Goal: Book appointment/travel/reservation

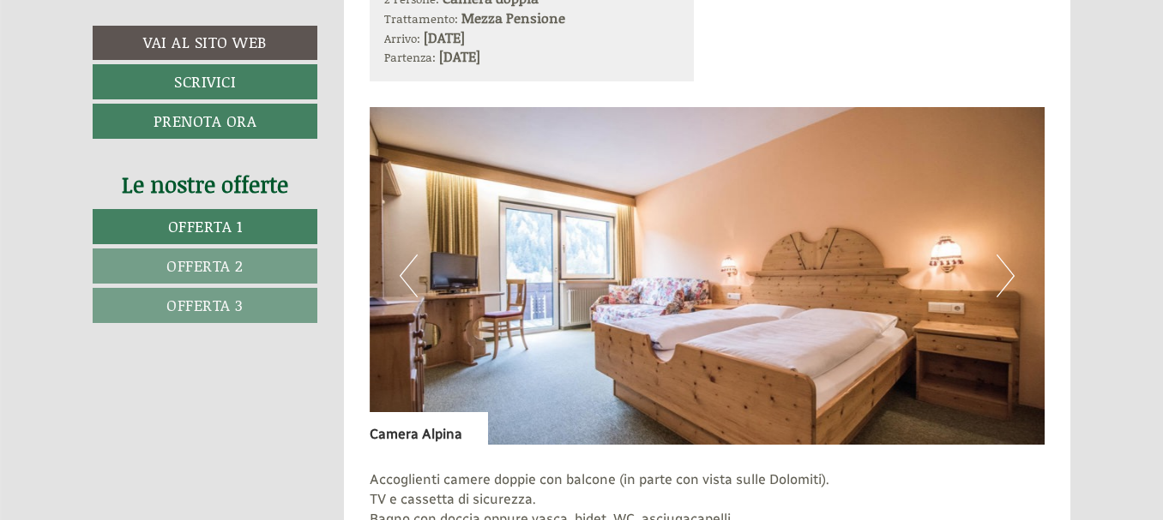
scroll to position [1115, 0]
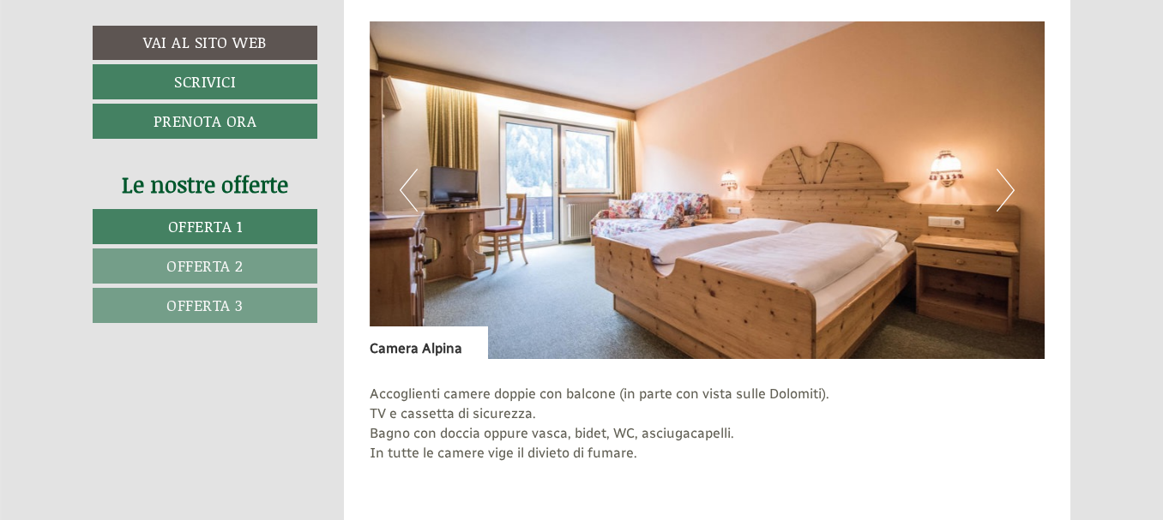
click at [1008, 184] on button "Next" at bounding box center [1005, 190] width 18 height 43
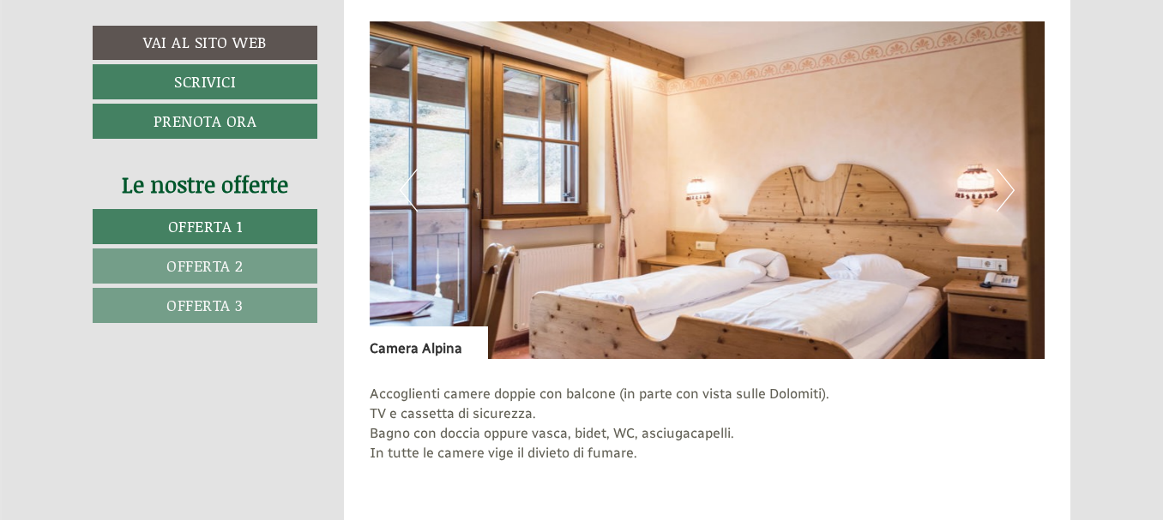
click at [1008, 184] on button "Next" at bounding box center [1005, 190] width 18 height 43
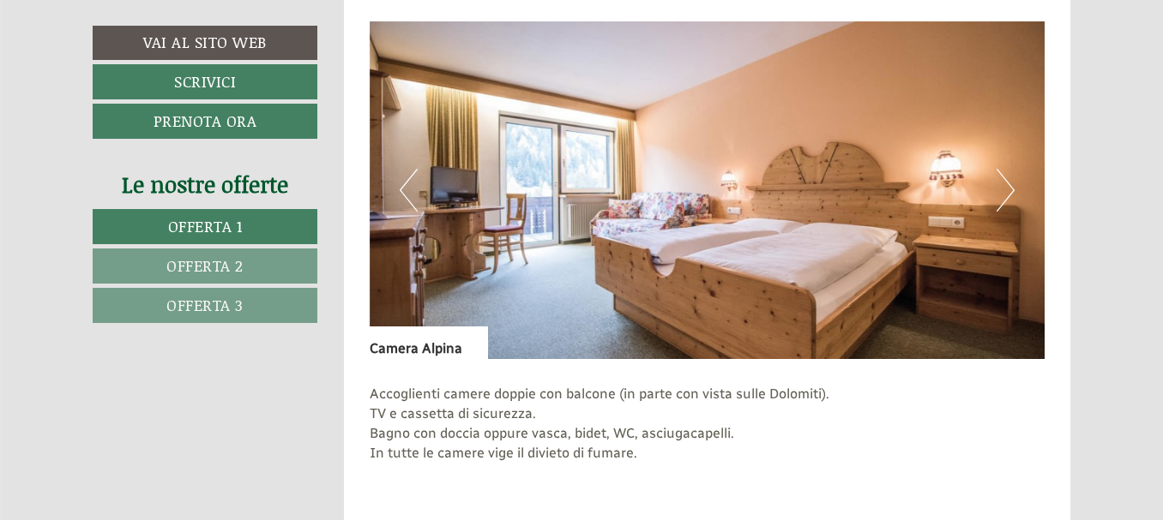
click at [1008, 184] on button "Next" at bounding box center [1005, 190] width 18 height 43
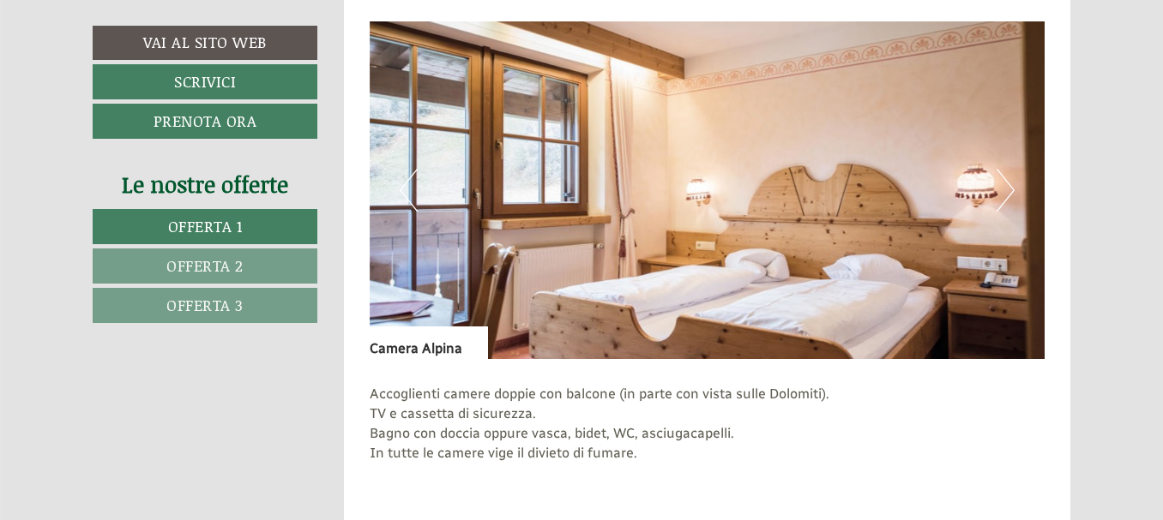
click at [1008, 185] on button "Next" at bounding box center [1005, 190] width 18 height 43
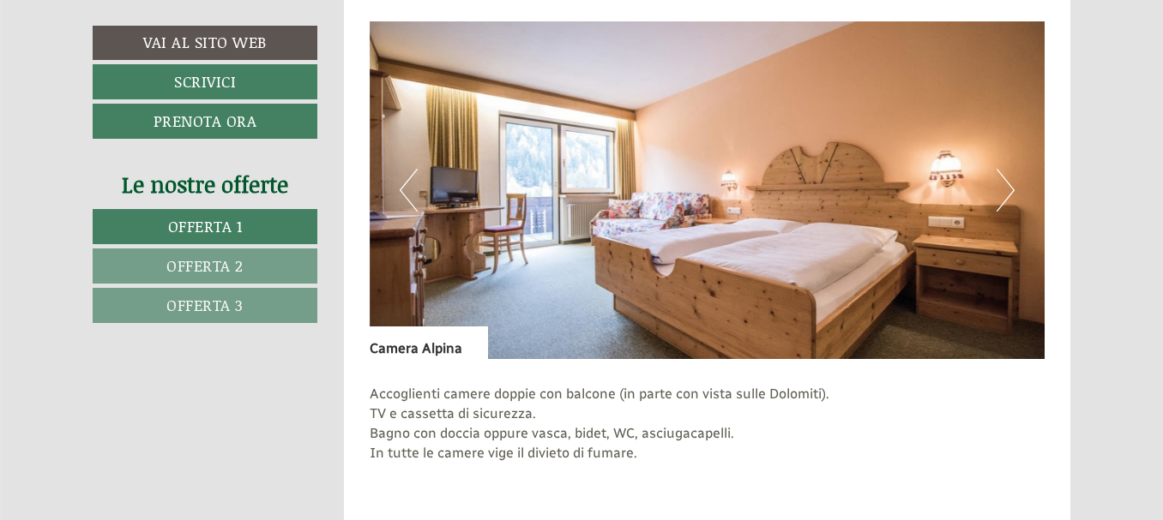
click at [1008, 185] on button "Next" at bounding box center [1005, 190] width 18 height 43
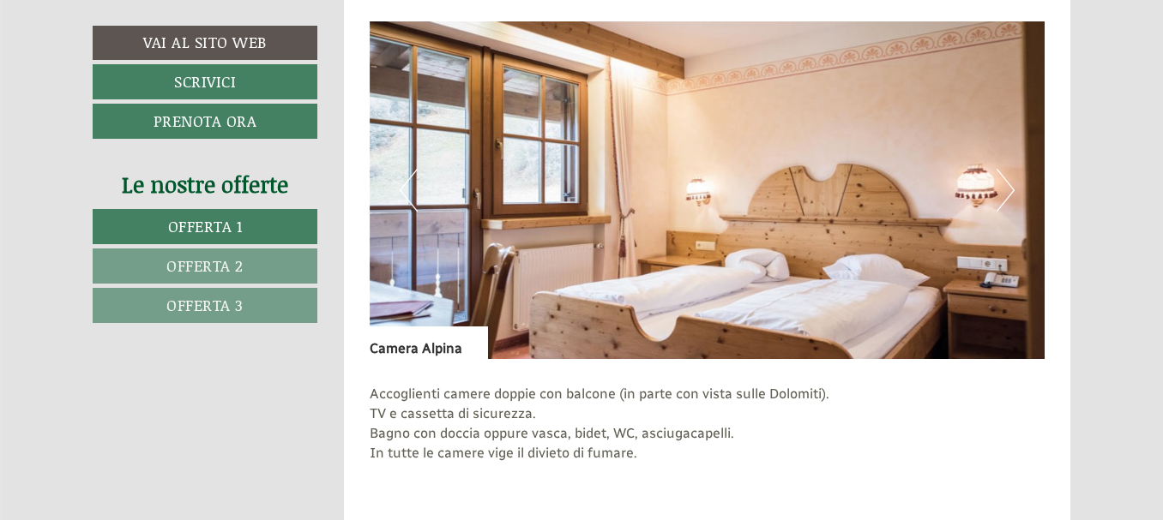
click at [1008, 185] on button "Next" at bounding box center [1005, 190] width 18 height 43
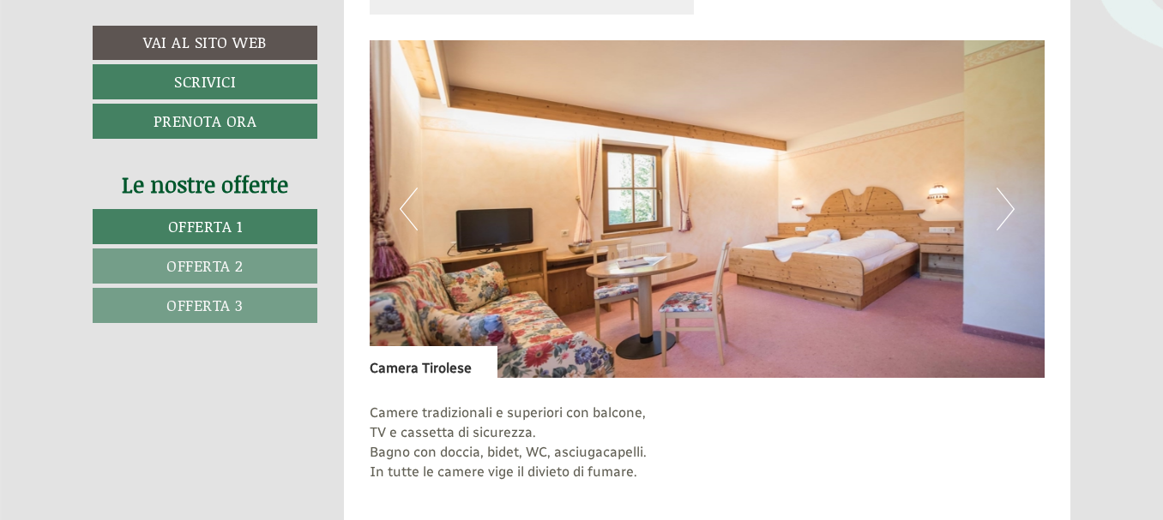
scroll to position [2143, 0]
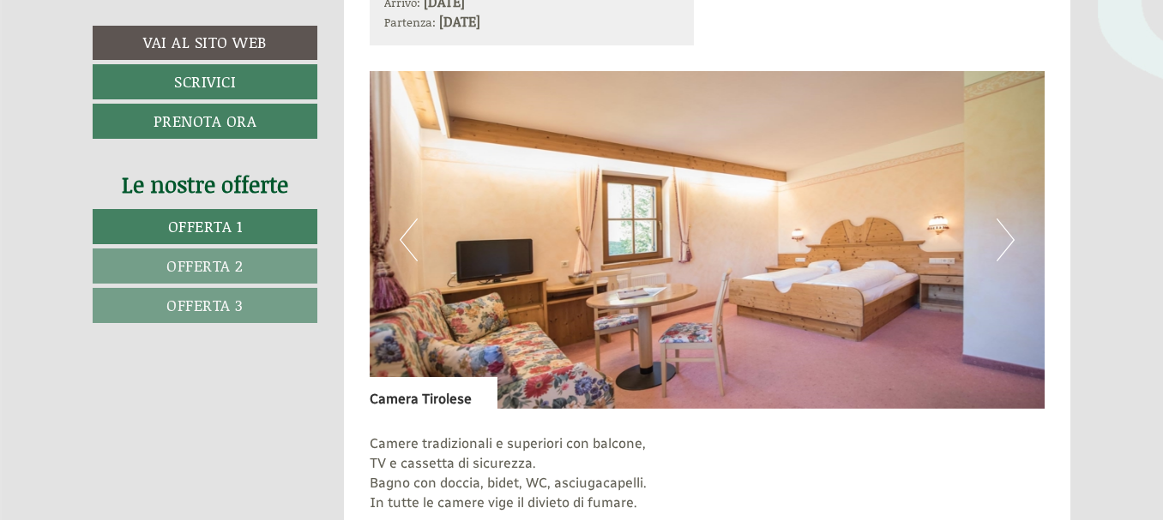
click at [1008, 237] on button "Next" at bounding box center [1005, 240] width 18 height 43
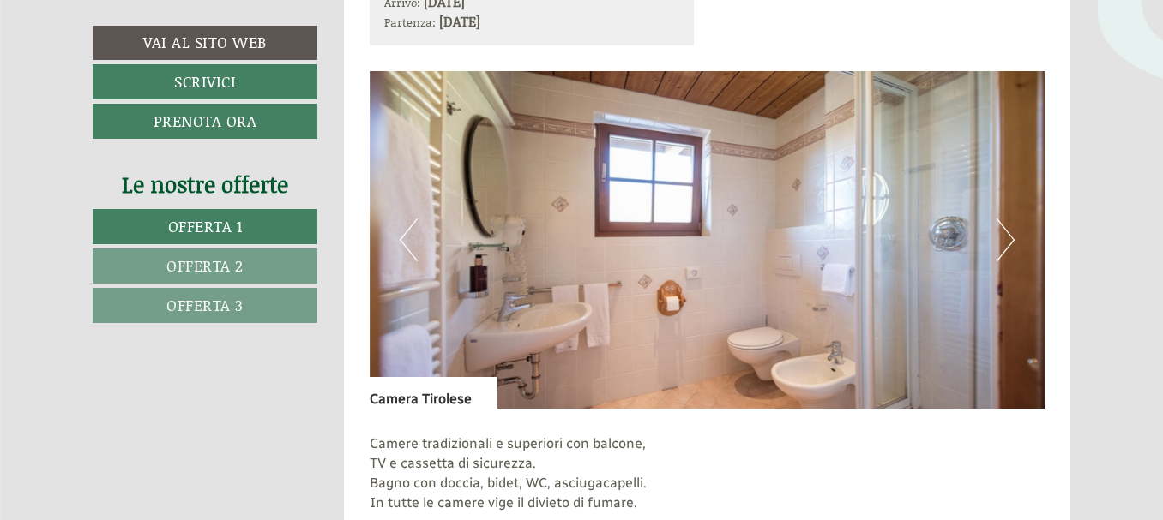
click at [1008, 237] on button "Next" at bounding box center [1005, 240] width 18 height 43
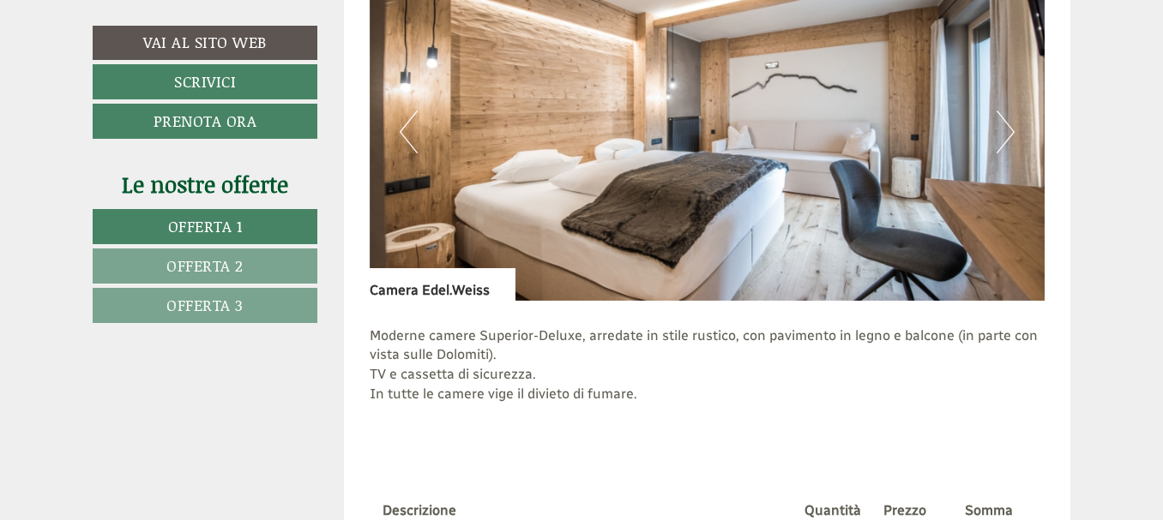
scroll to position [3344, 0]
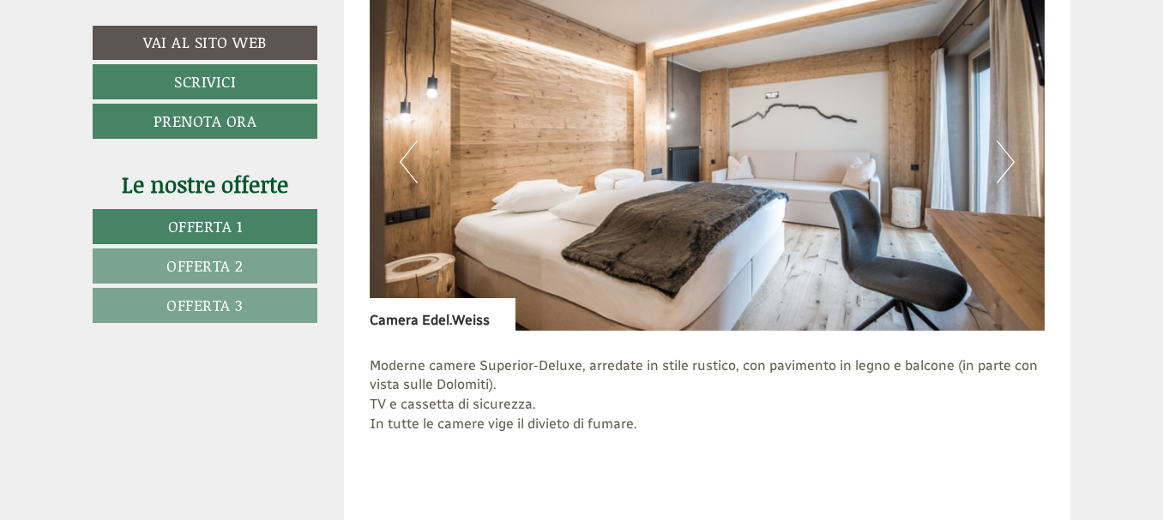
click at [1006, 159] on button "Next" at bounding box center [1005, 162] width 18 height 43
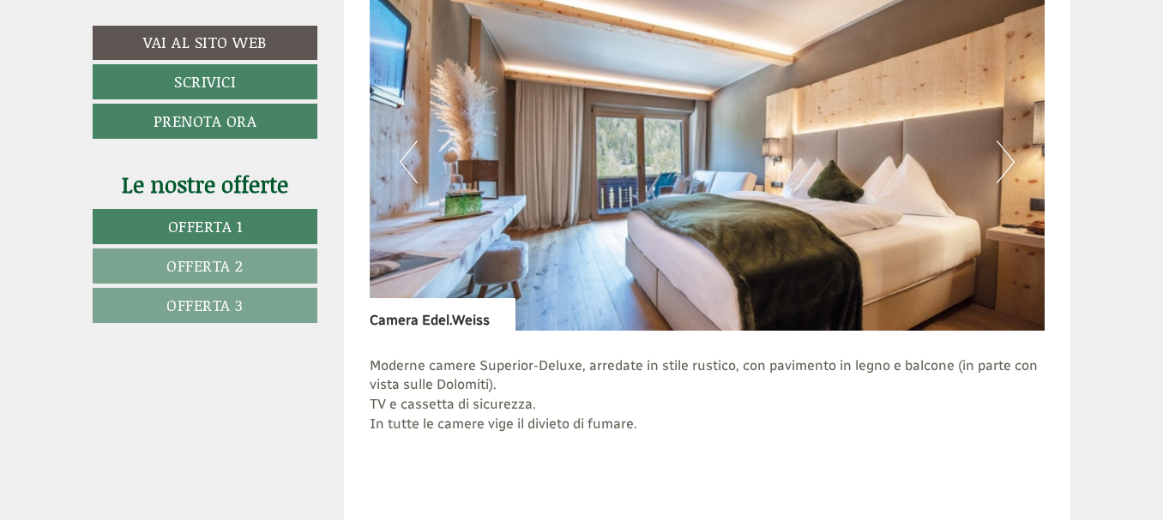
click at [1004, 159] on button "Next" at bounding box center [1005, 162] width 18 height 43
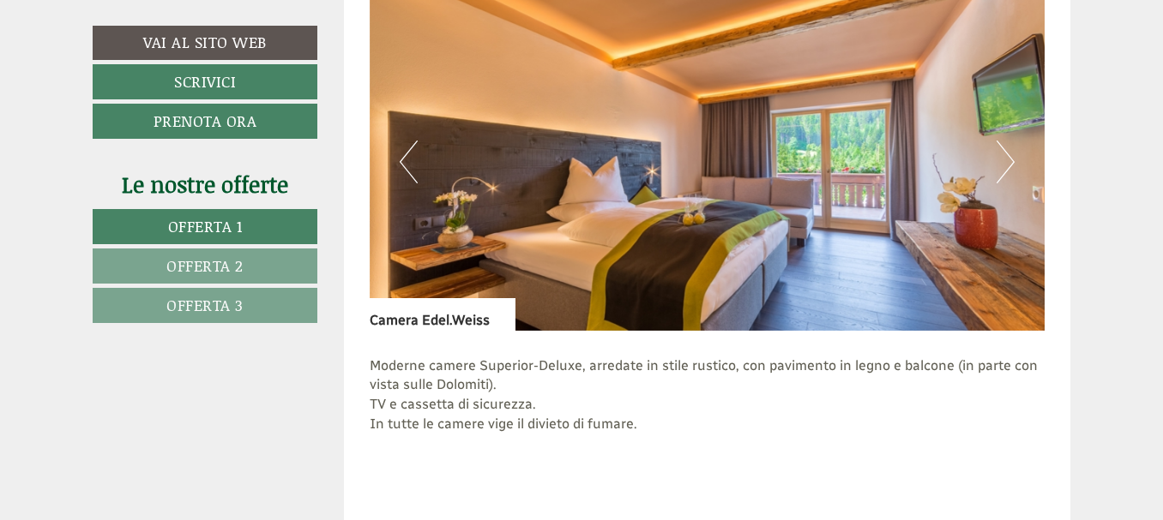
click at [1004, 159] on button "Next" at bounding box center [1005, 162] width 18 height 43
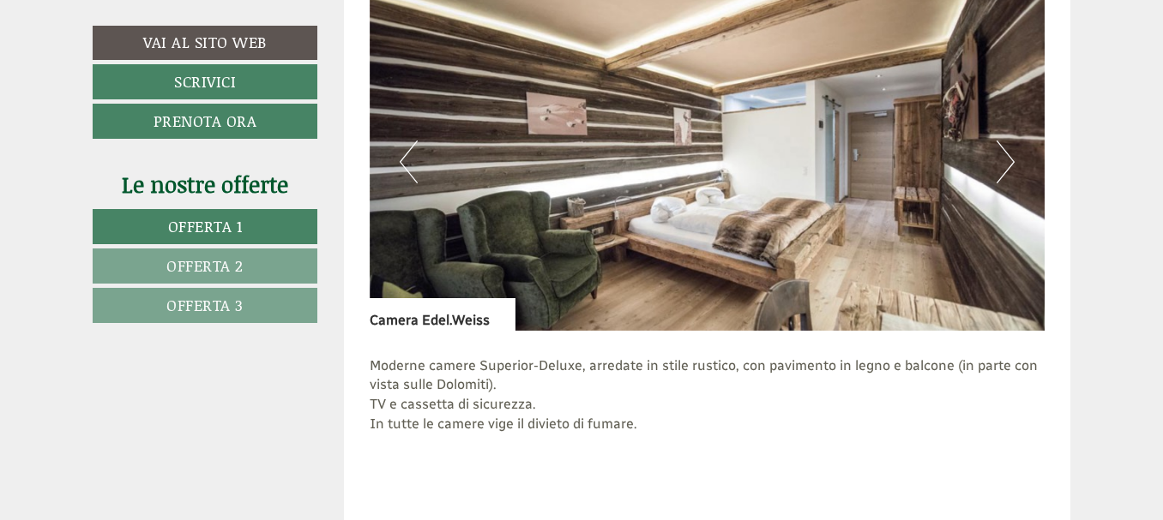
click at [1004, 159] on button "Next" at bounding box center [1005, 162] width 18 height 43
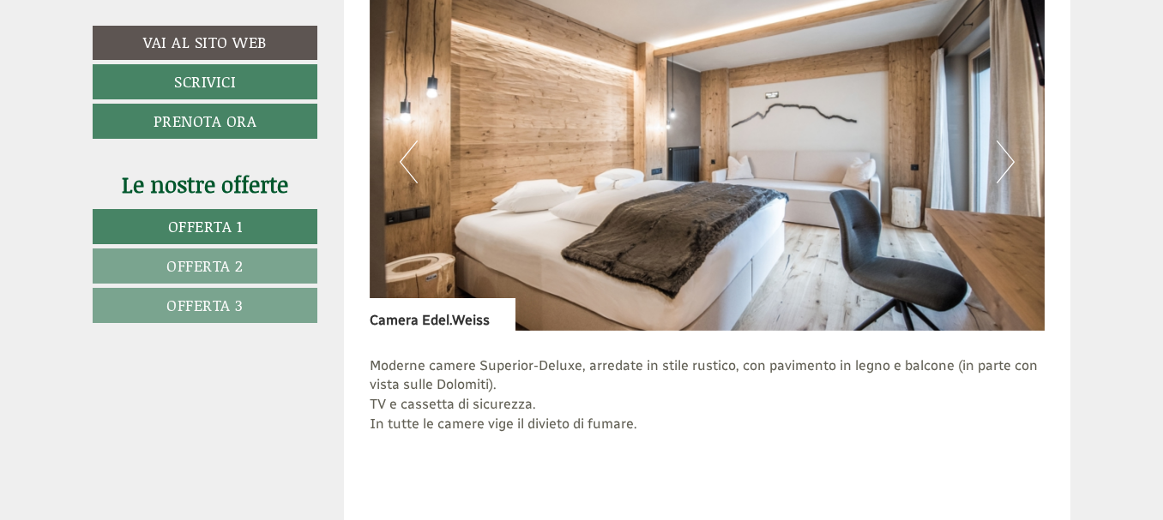
click at [1004, 159] on button "Next" at bounding box center [1005, 162] width 18 height 43
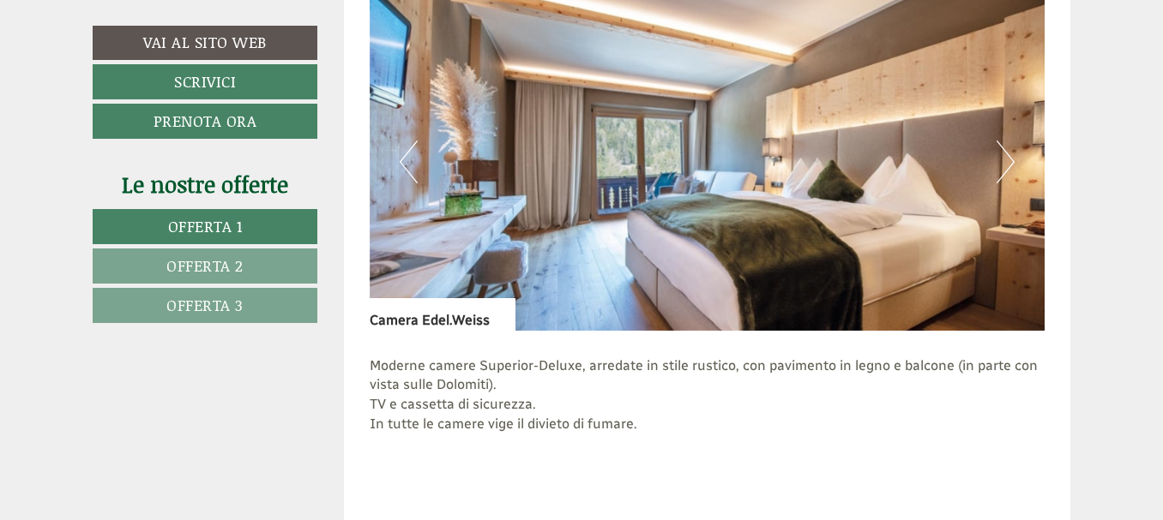
click at [1004, 159] on button "Next" at bounding box center [1005, 162] width 18 height 43
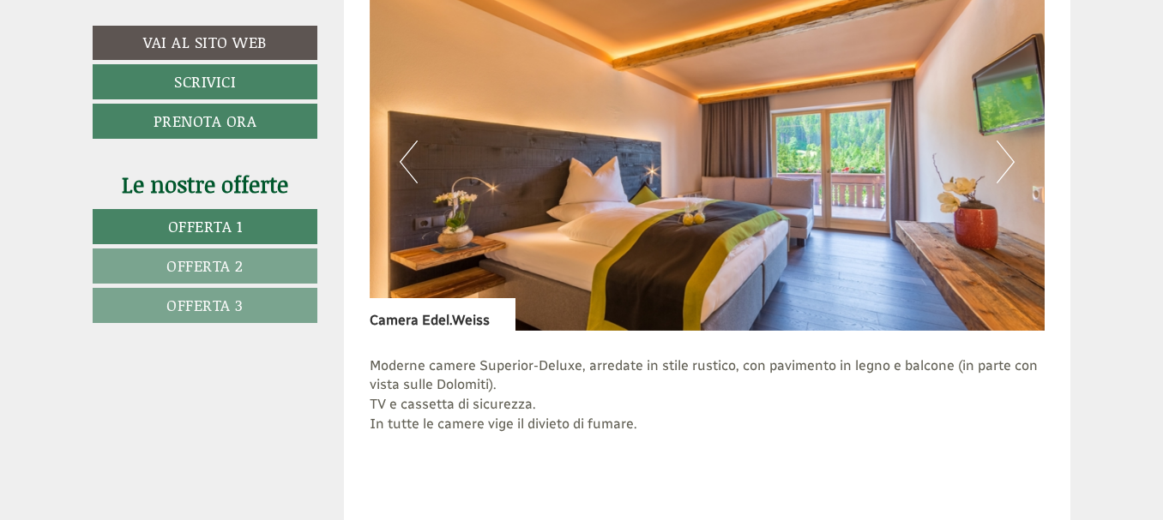
click at [1004, 159] on button "Next" at bounding box center [1005, 162] width 18 height 43
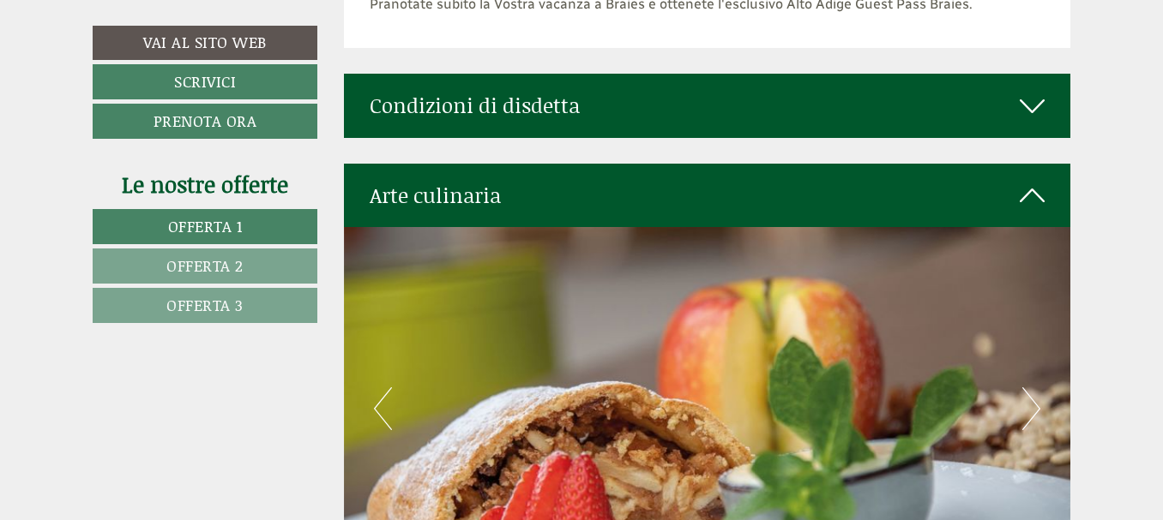
scroll to position [6516, 0]
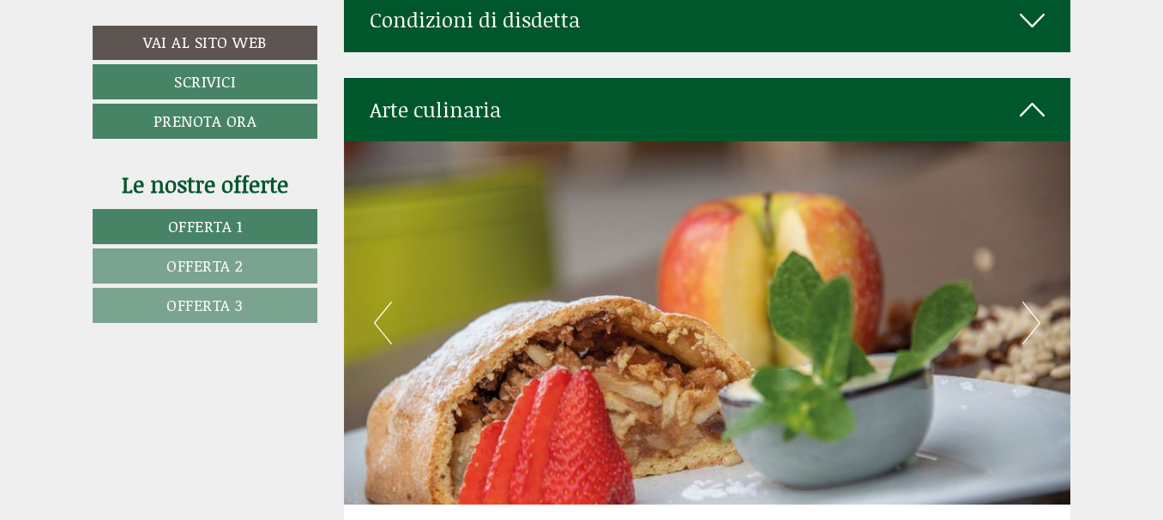
click at [1022, 302] on button "Next" at bounding box center [1031, 323] width 18 height 43
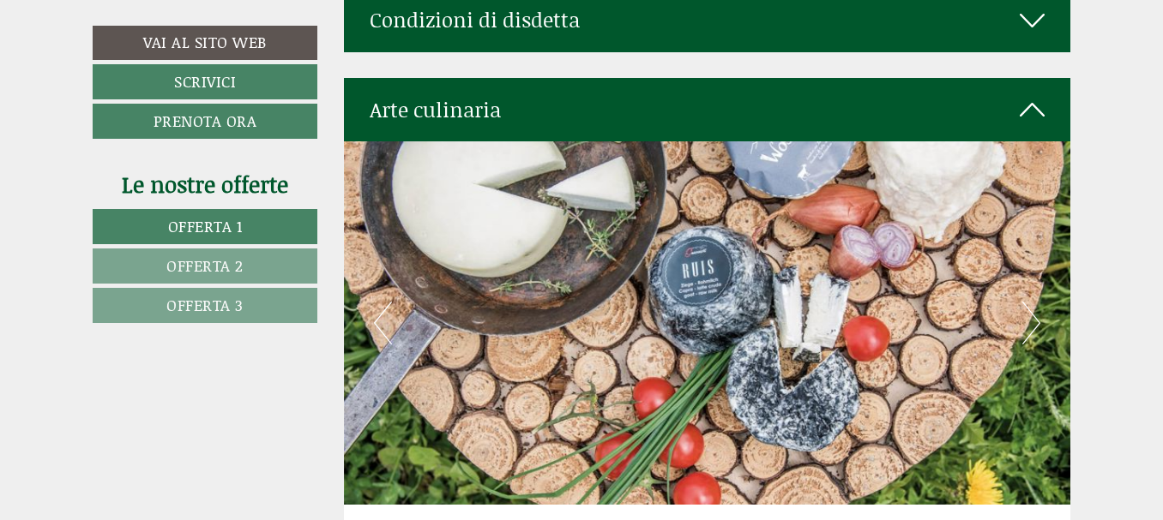
click at [1022, 302] on button "Next" at bounding box center [1031, 323] width 18 height 43
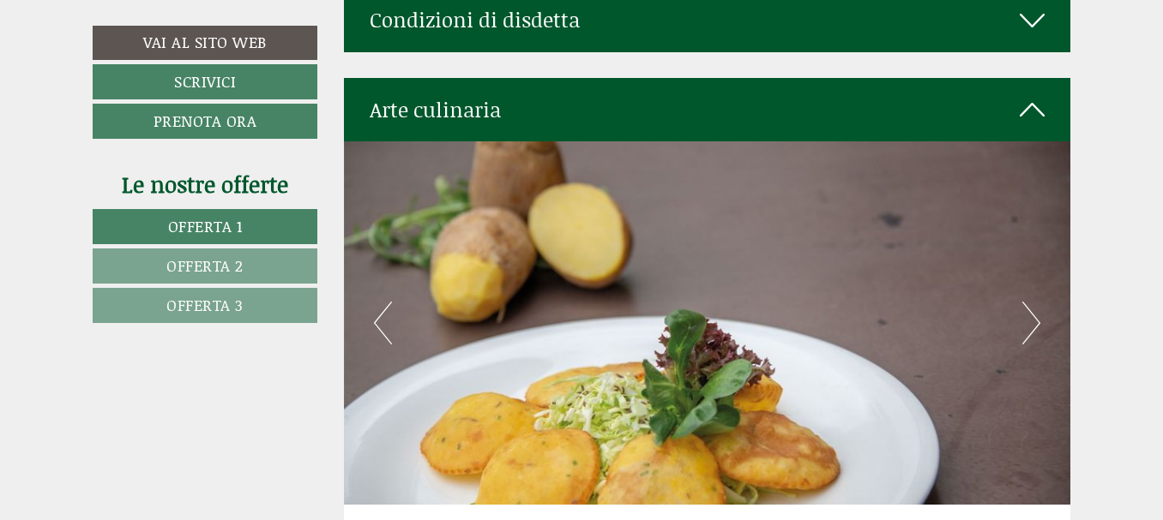
click at [1022, 302] on button "Next" at bounding box center [1031, 323] width 18 height 43
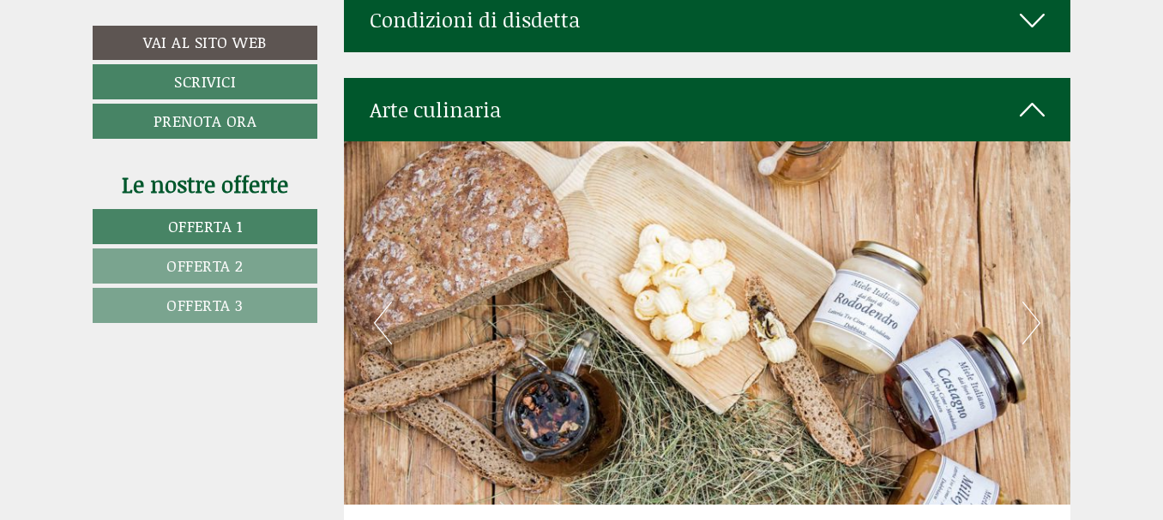
click at [1022, 302] on button "Next" at bounding box center [1031, 323] width 18 height 43
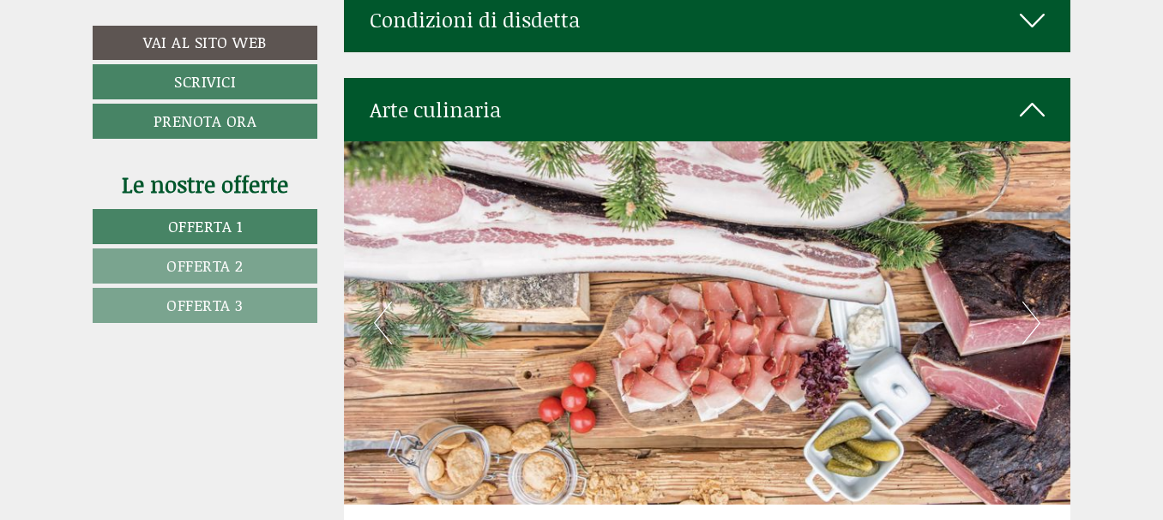
click at [1022, 302] on button "Next" at bounding box center [1031, 323] width 18 height 43
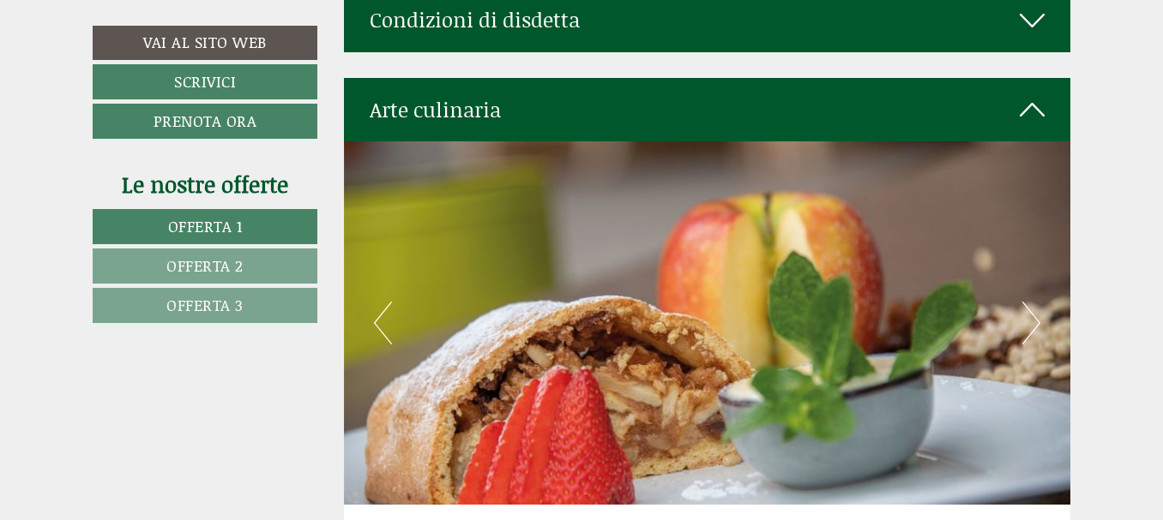
click at [1022, 302] on button "Next" at bounding box center [1031, 323] width 18 height 43
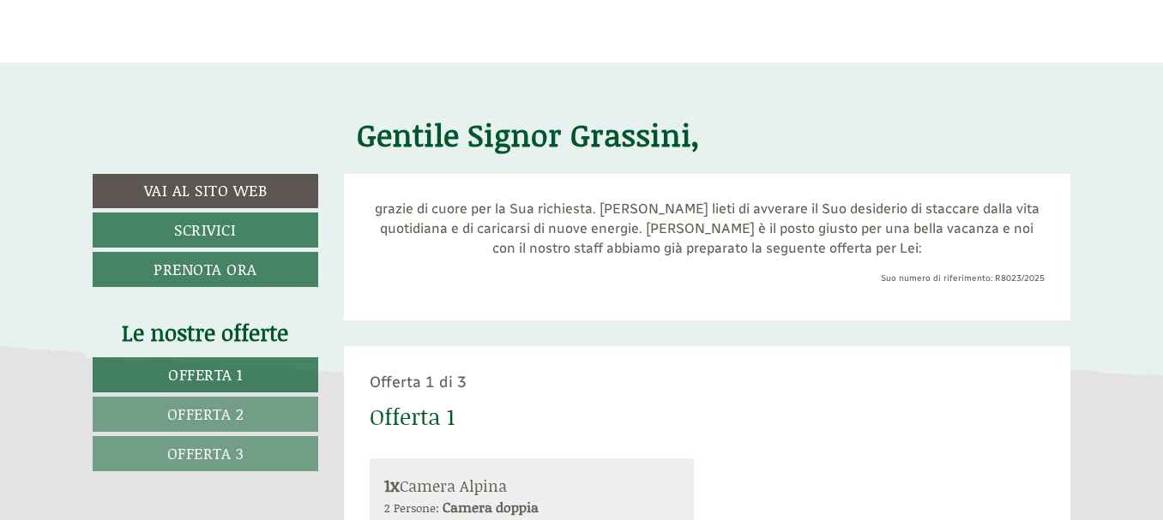
scroll to position [514, 0]
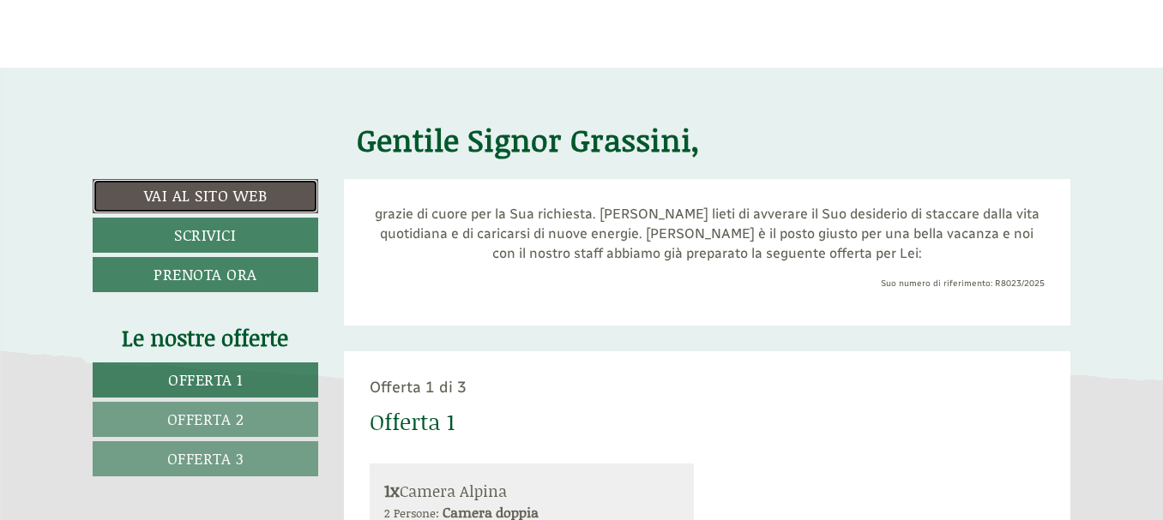
click at [226, 195] on link "Vai al sito web" at bounding box center [205, 196] width 225 height 34
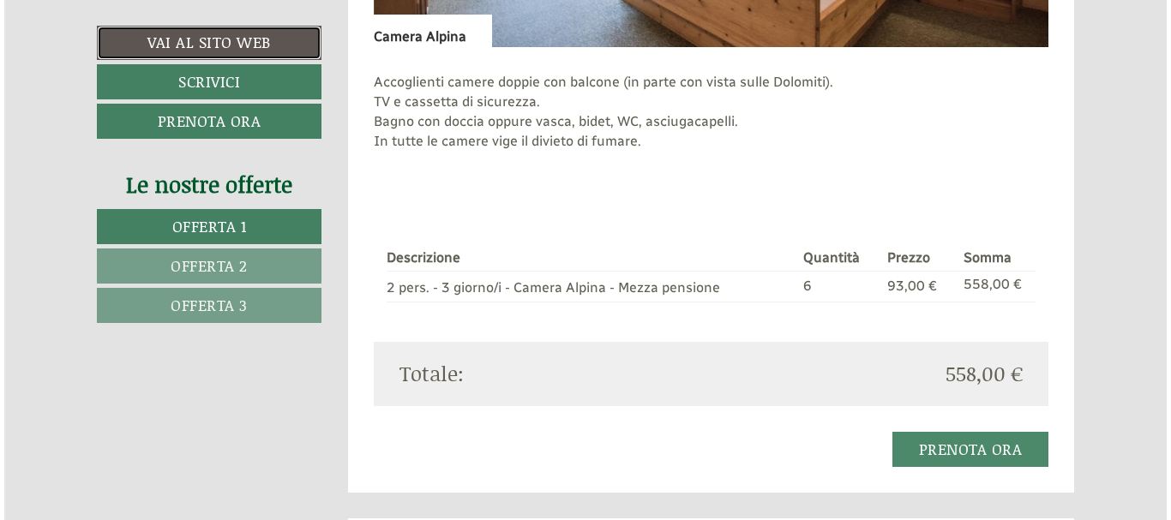
scroll to position [1458, 0]
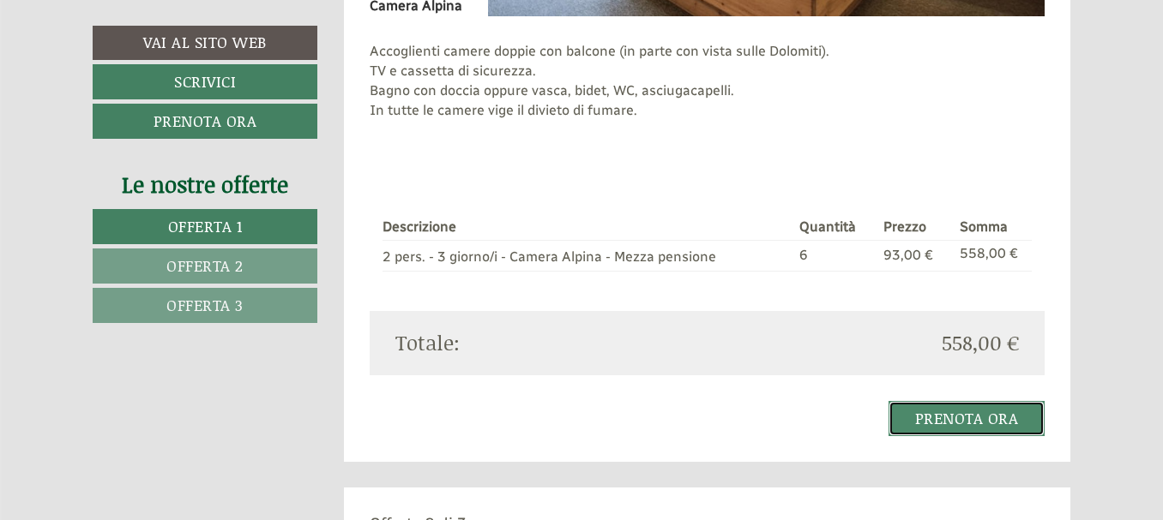
click at [976, 417] on link "Prenota ora" at bounding box center [966, 418] width 157 height 35
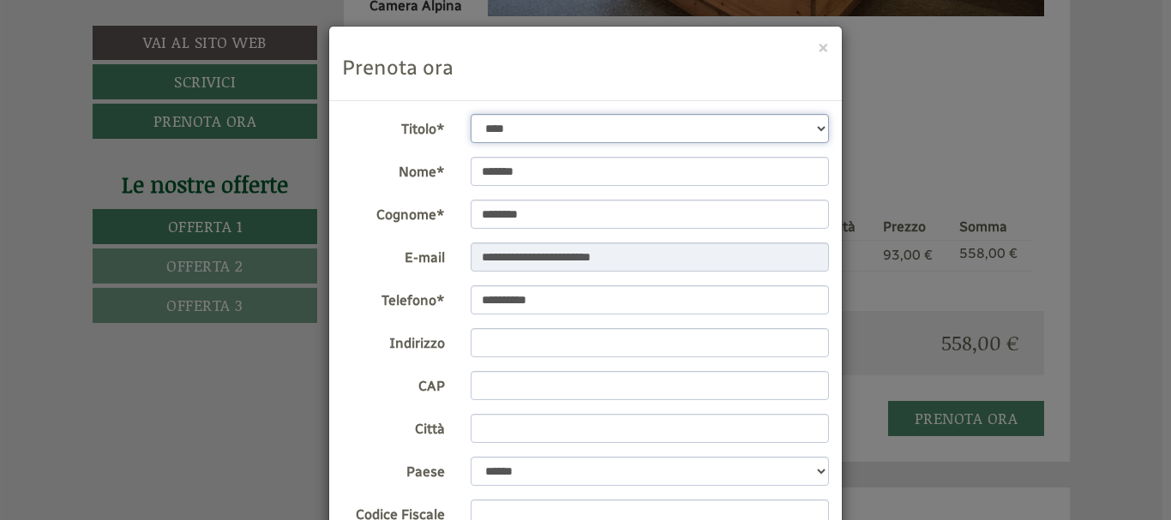
click at [815, 126] on select "**********" at bounding box center [650, 128] width 359 height 29
click at [471, 114] on select "**********" at bounding box center [650, 128] width 359 height 29
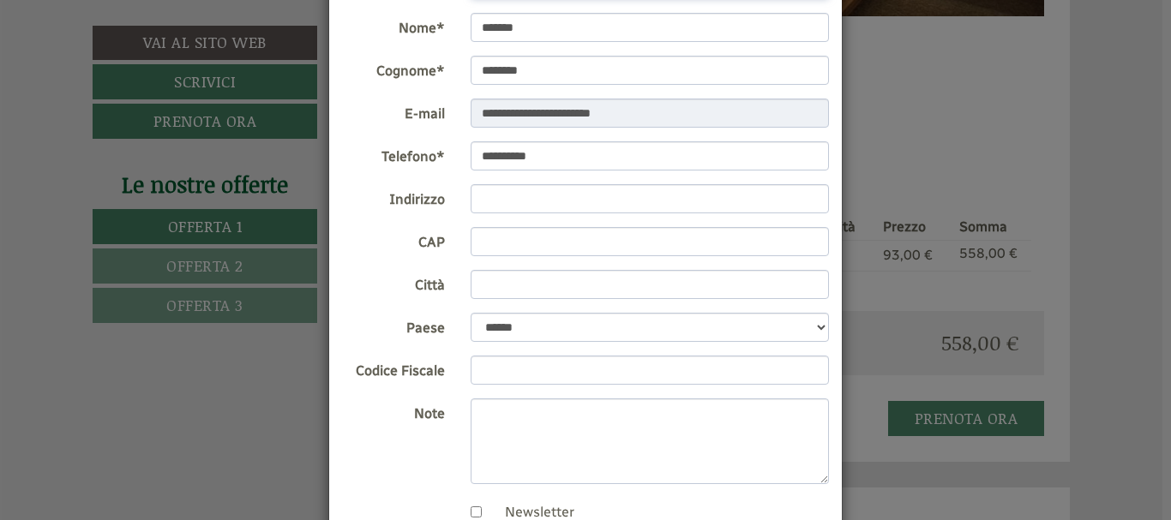
scroll to position [171, 0]
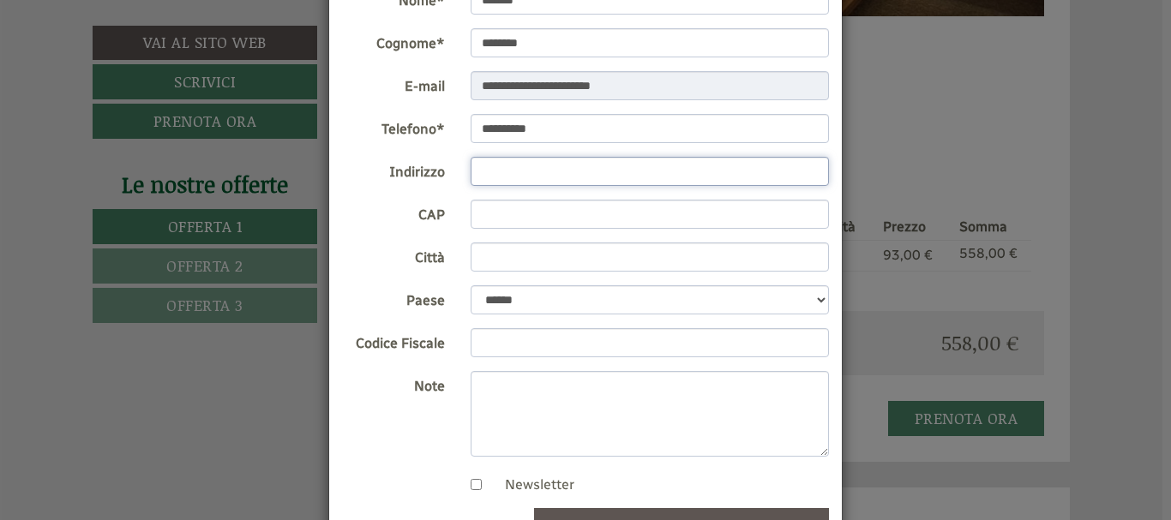
click at [750, 173] on input "Indirizzo" at bounding box center [650, 171] width 359 height 29
type input "**********"
type input "*****"
type input "******"
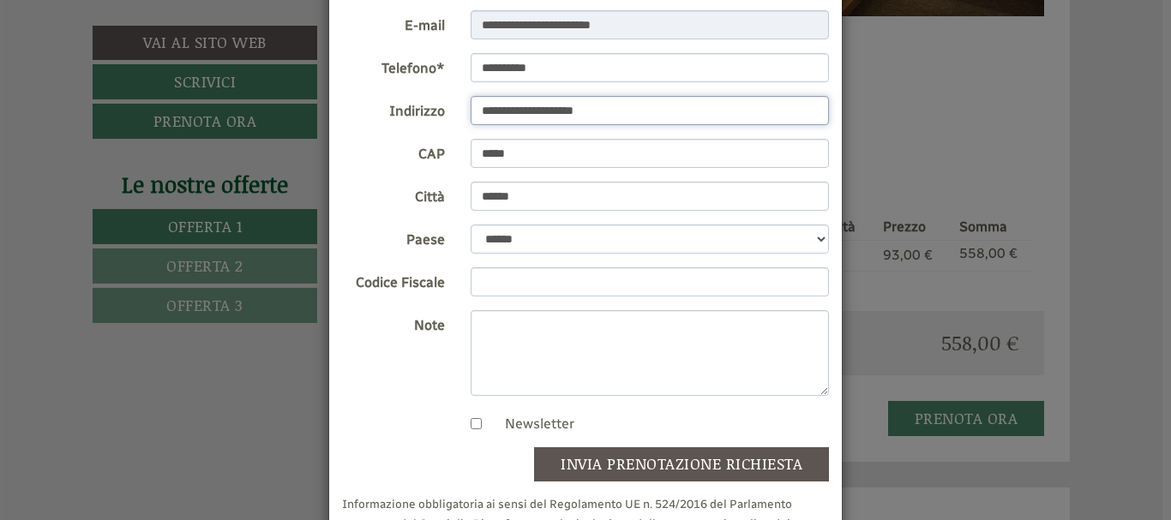
scroll to position [257, 0]
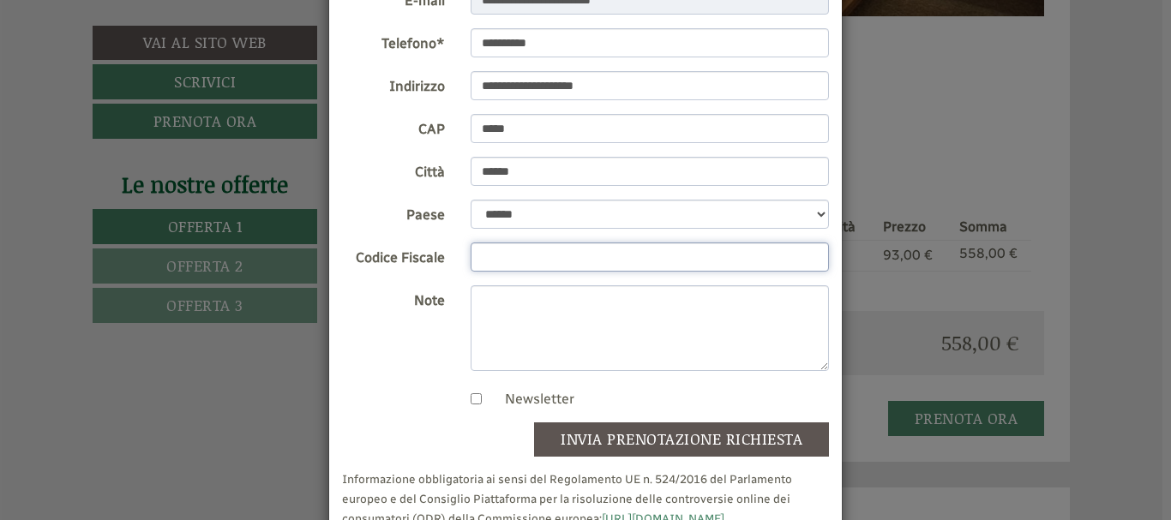
click at [674, 260] on input "Codice Fiscale" at bounding box center [650, 257] width 359 height 29
type input "**********"
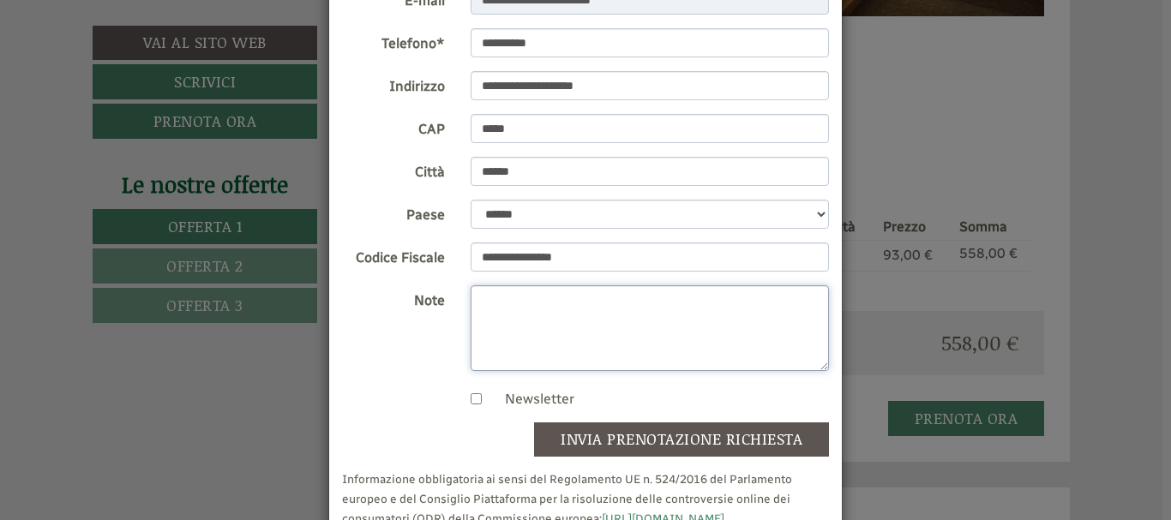
click at [637, 306] on textarea "Note" at bounding box center [650, 329] width 359 height 86
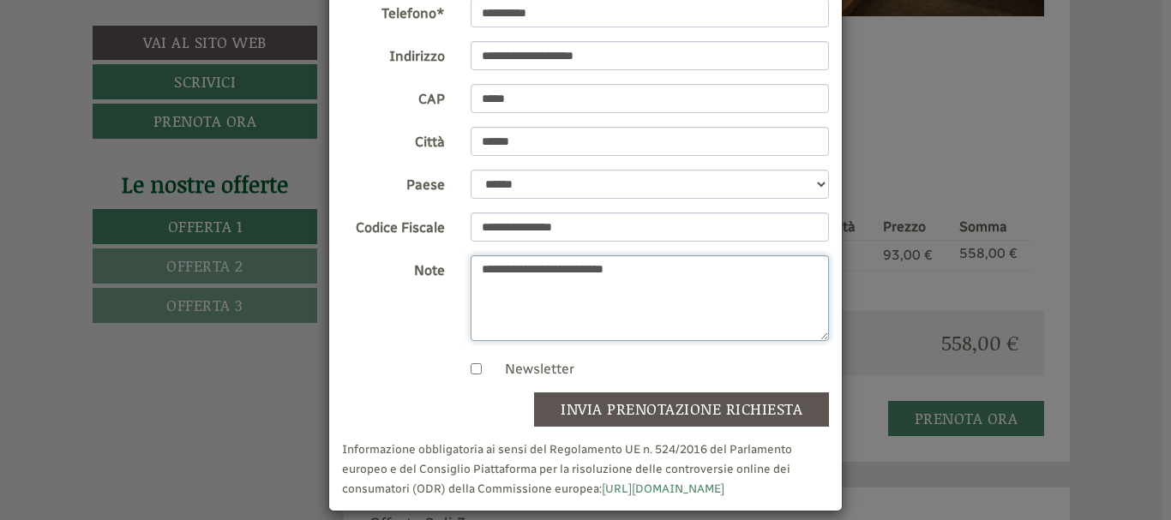
scroll to position [304, 0]
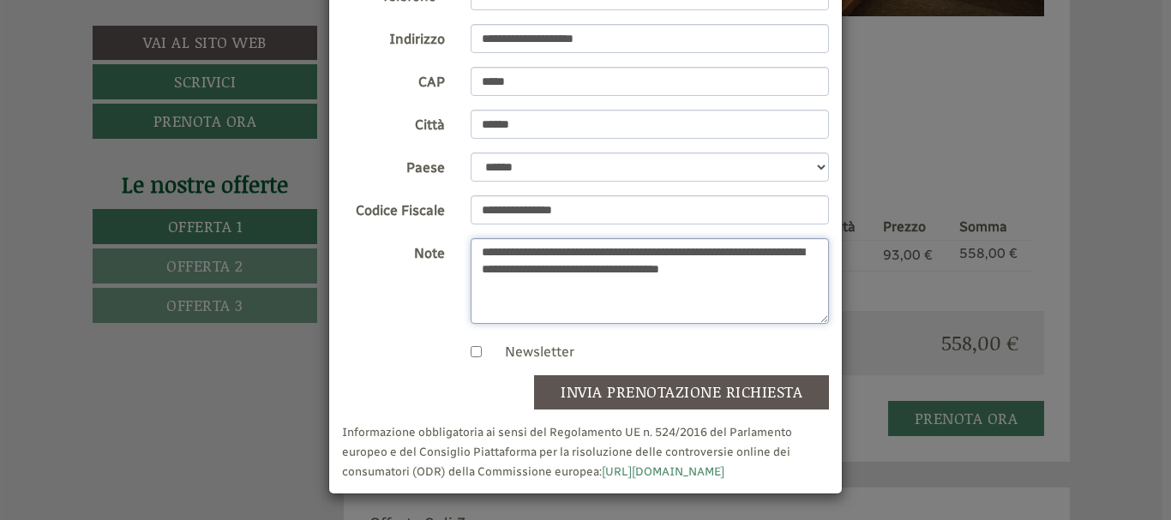
type textarea "**********"
click at [652, 393] on button "invia prenotazione richiesta" at bounding box center [681, 393] width 295 height 34
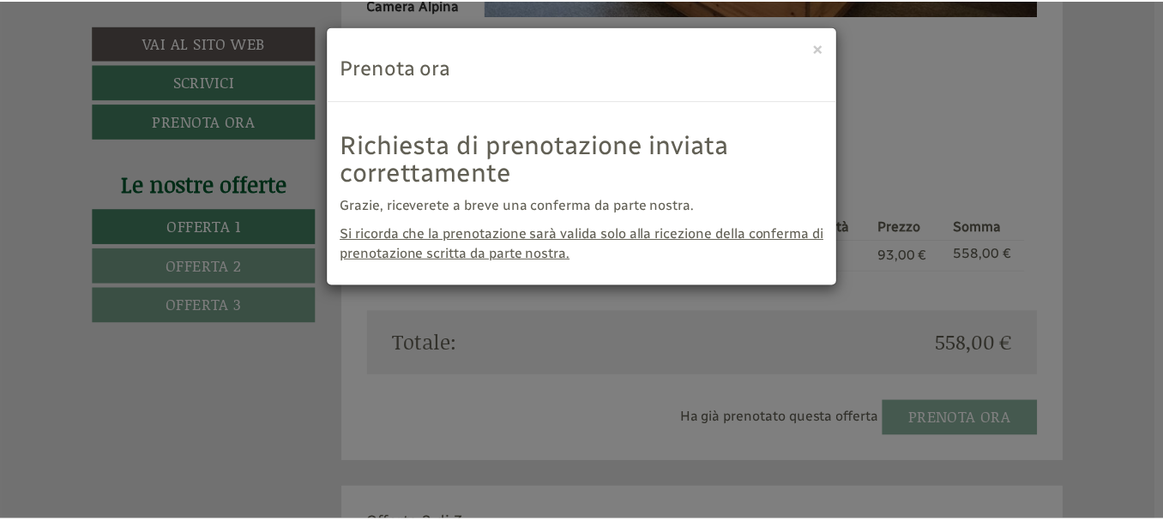
scroll to position [0, 0]
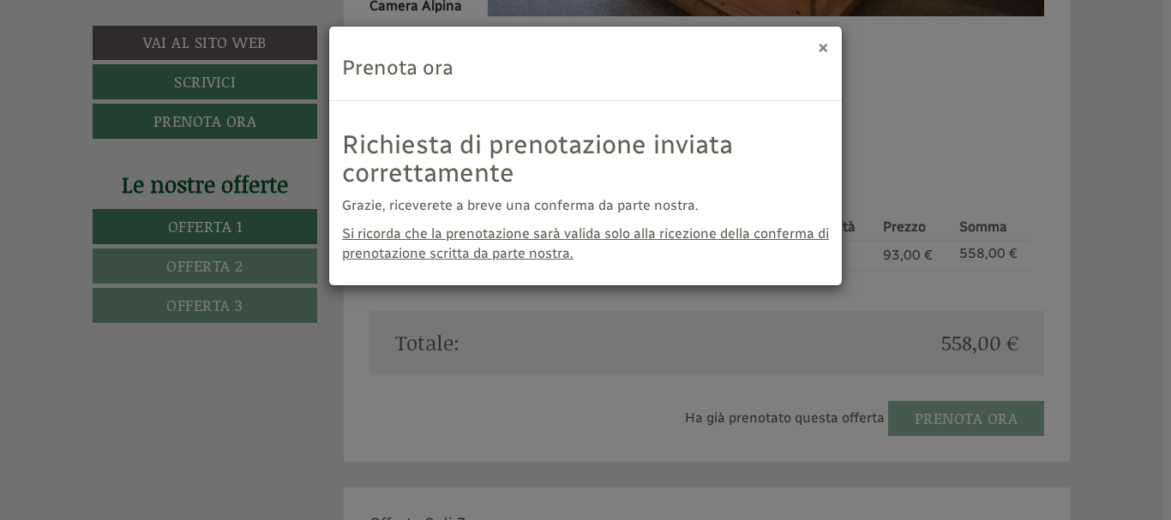
click at [823, 48] on button "×" at bounding box center [823, 47] width 11 height 18
